Goal: Transaction & Acquisition: Subscribe to service/newsletter

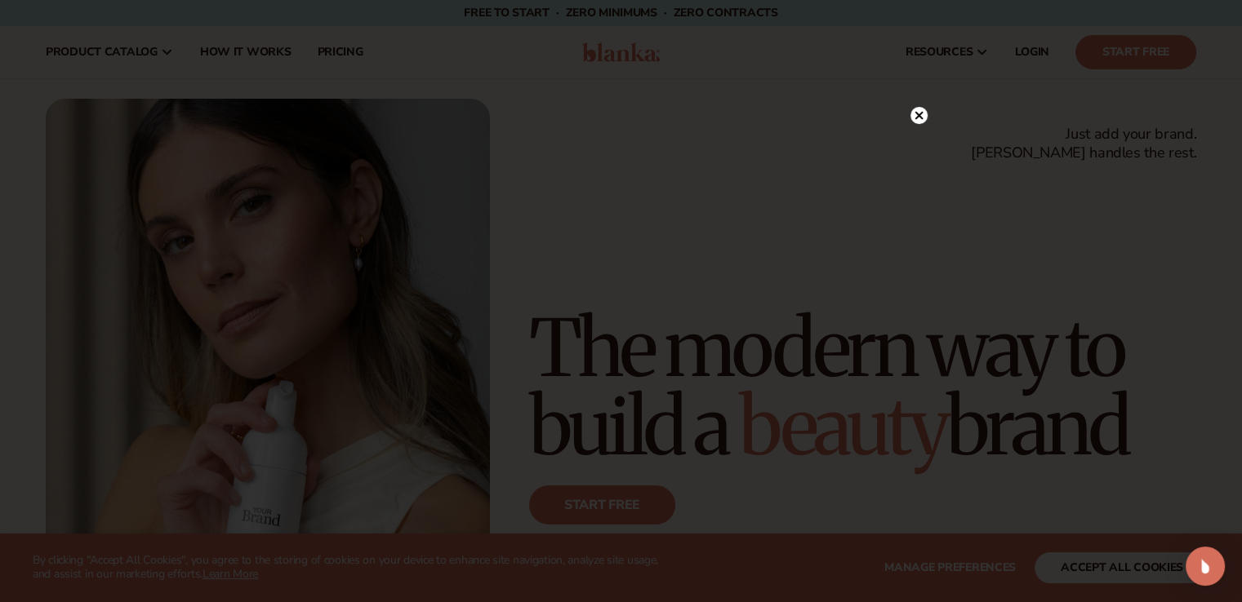
click at [923, 118] on circle at bounding box center [918, 115] width 17 height 17
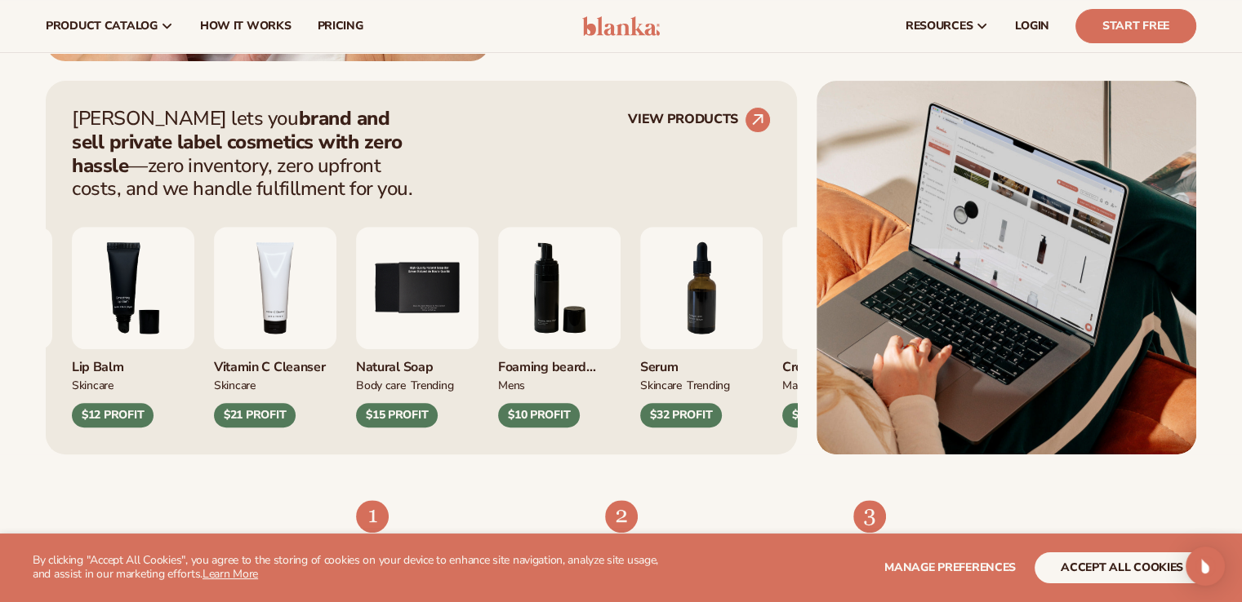
scroll to position [598, 0]
click at [692, 118] on link "VIEW PRODUCTS" at bounding box center [699, 120] width 143 height 26
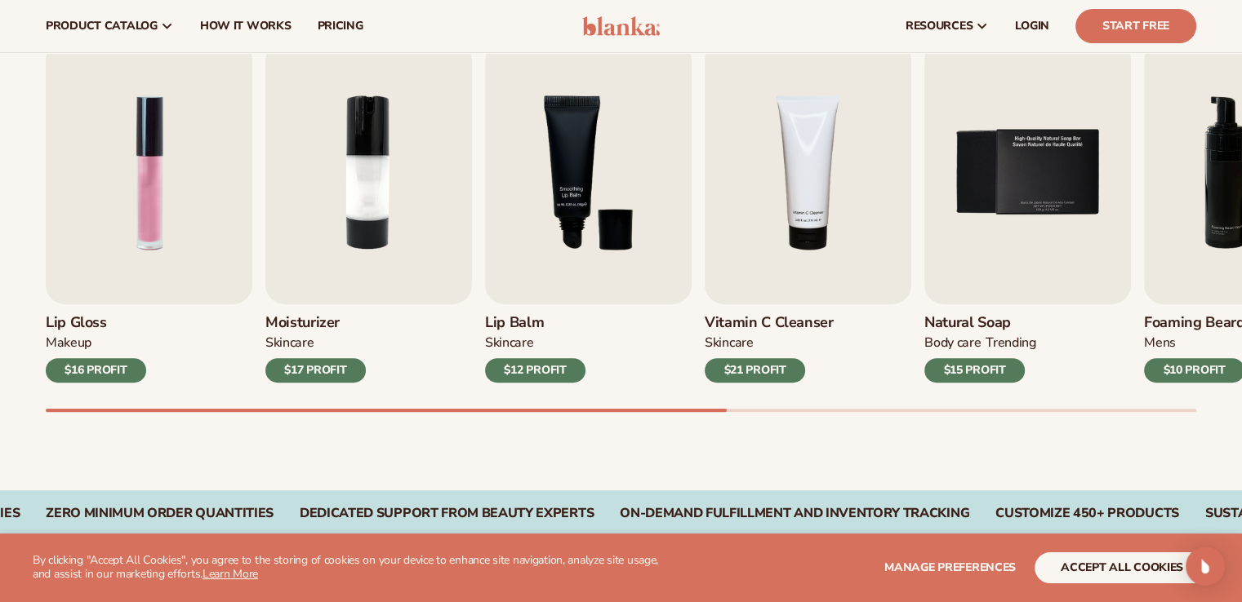
scroll to position [542, 0]
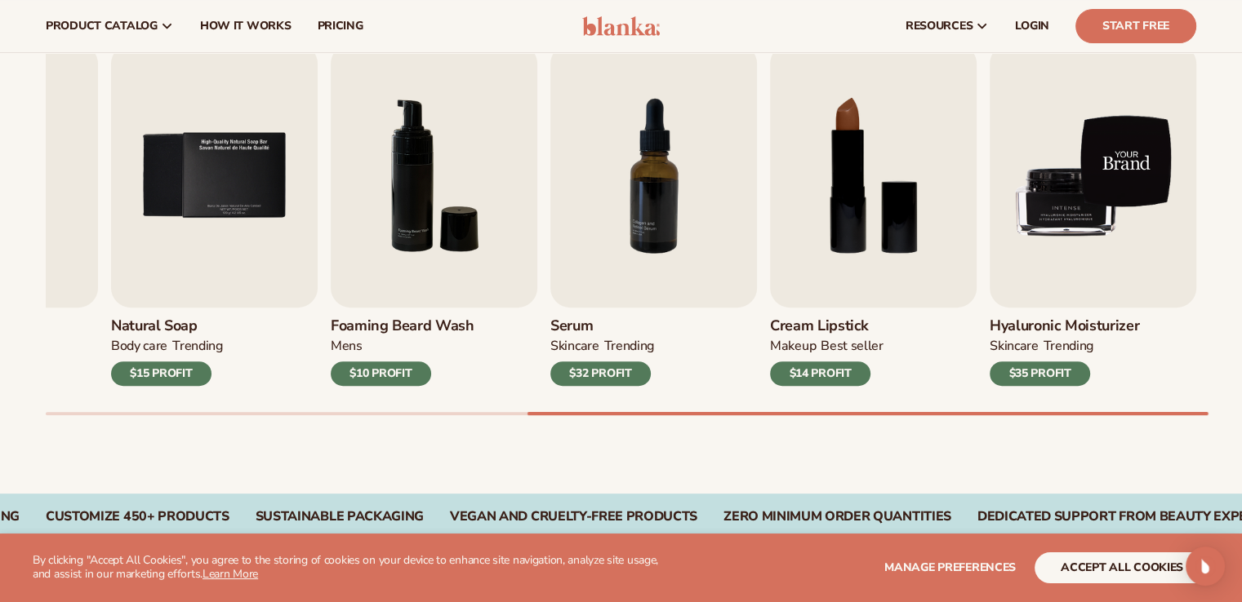
click at [1102, 230] on img "9 / 9" at bounding box center [1092, 176] width 207 height 264
click at [1087, 198] on img "9 / 9" at bounding box center [1092, 176] width 207 height 264
click at [1091, 161] on img "9 / 9" at bounding box center [1092, 176] width 207 height 264
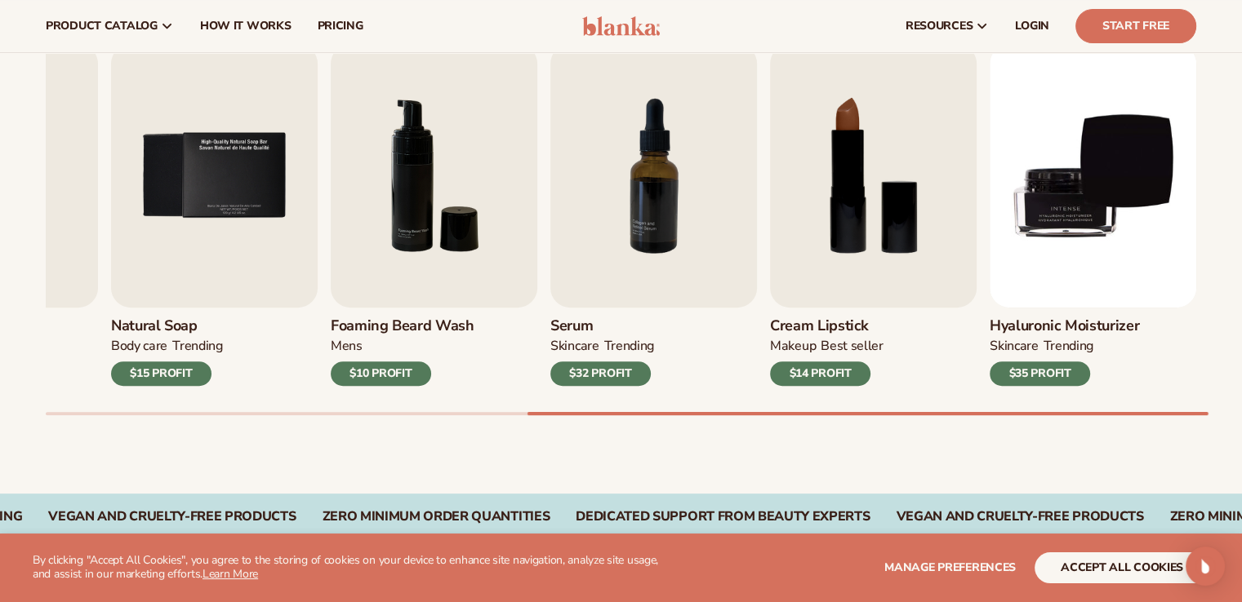
click at [1038, 373] on div "$35 PROFIT" at bounding box center [1039, 374] width 100 height 24
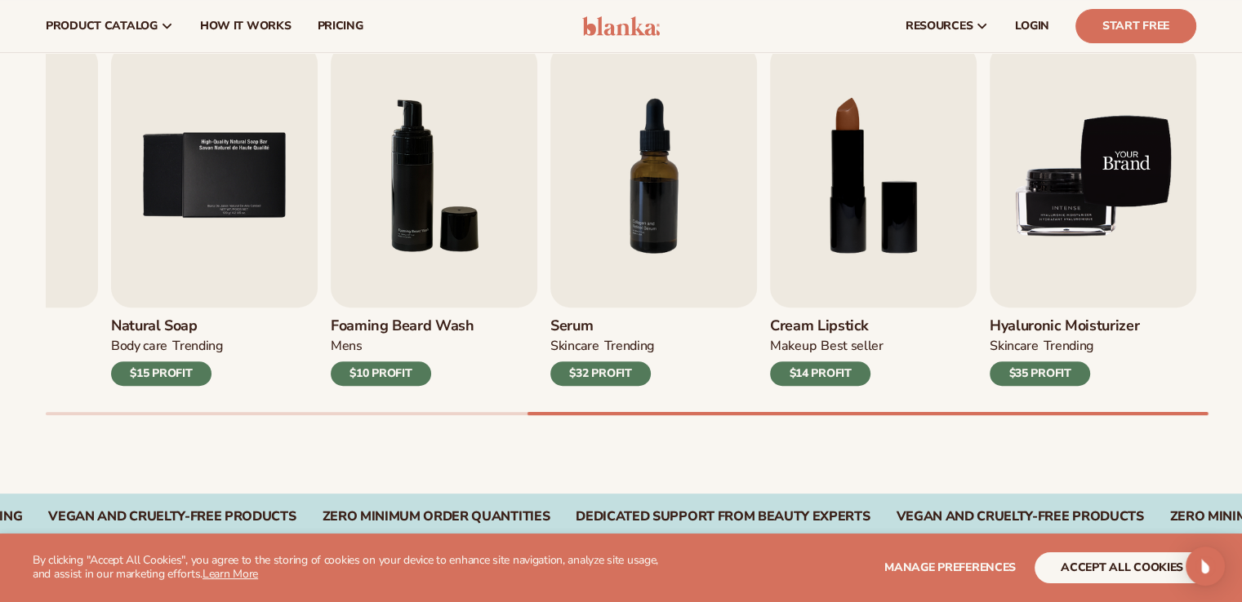
click at [1074, 193] on img "9 / 9" at bounding box center [1092, 176] width 207 height 264
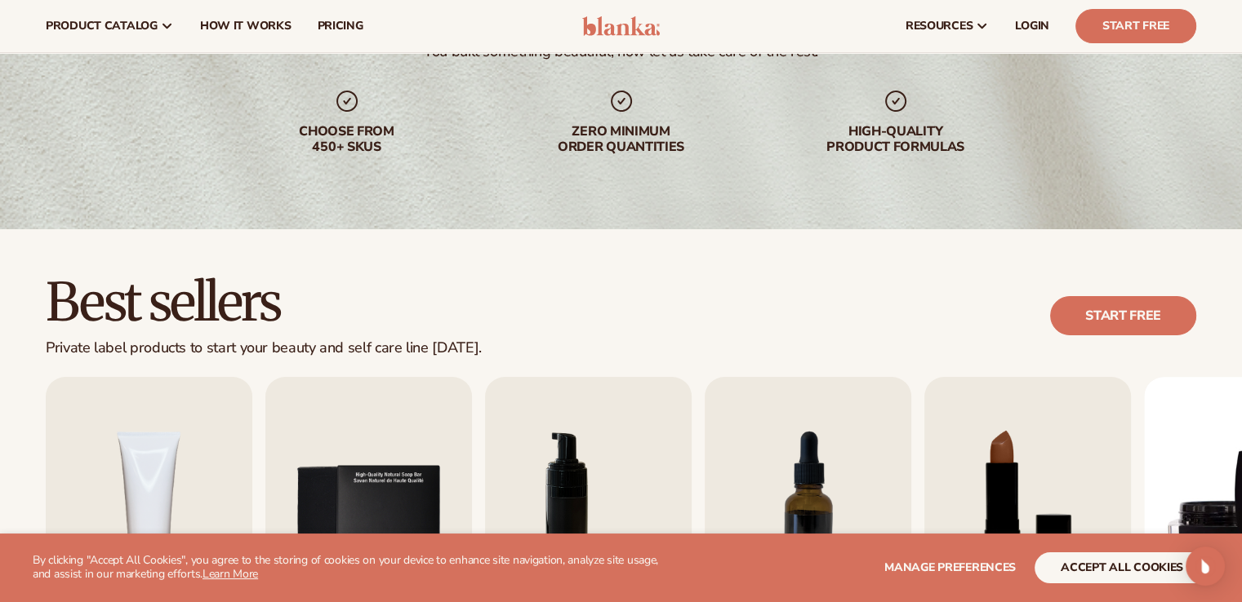
scroll to position [205, 0]
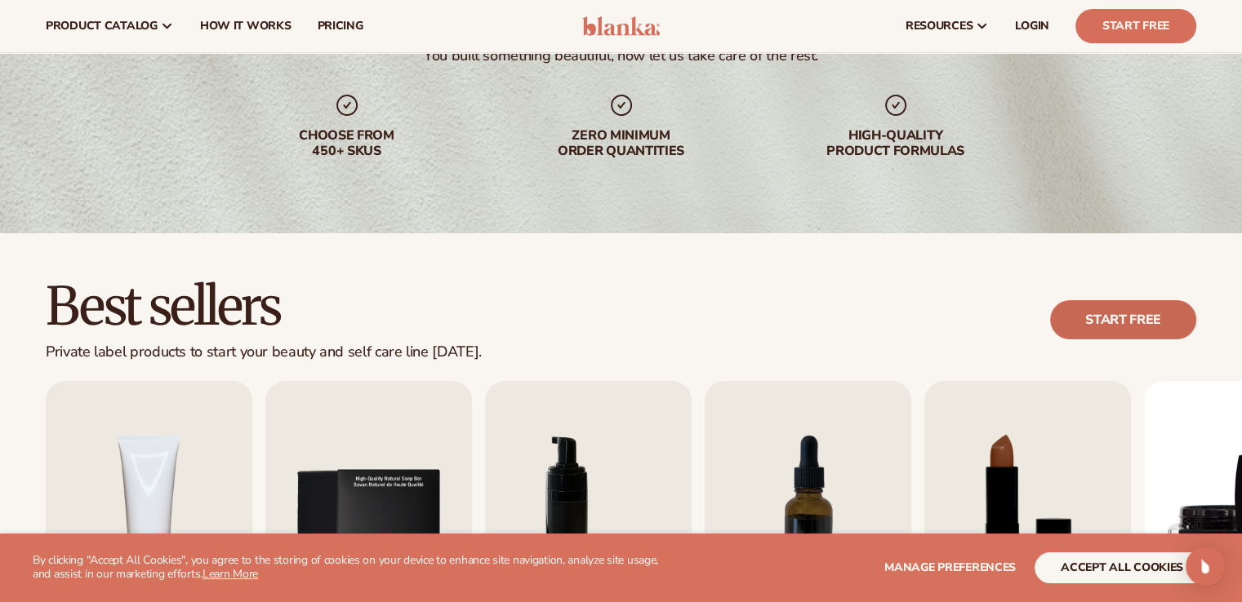
click at [1104, 327] on link "Start free" at bounding box center [1123, 319] width 146 height 39
